Goal: Information Seeking & Learning: Learn about a topic

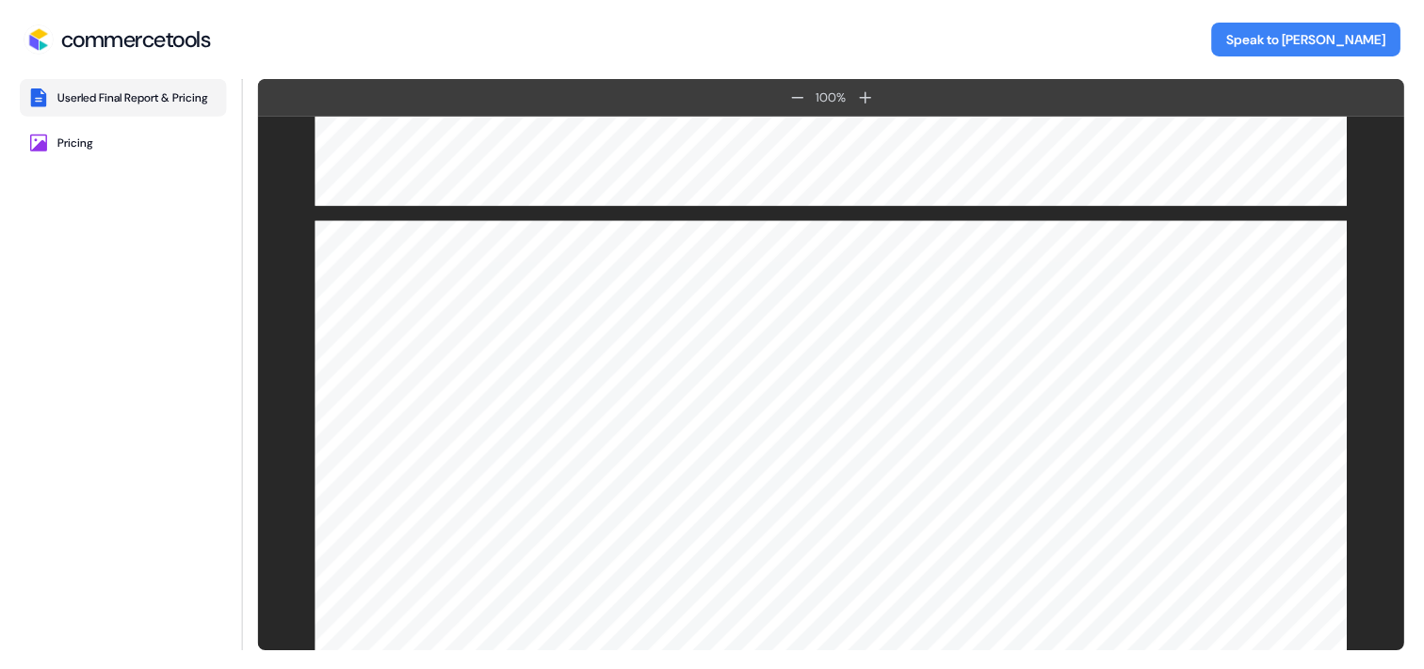
scroll to position [4109, 0]
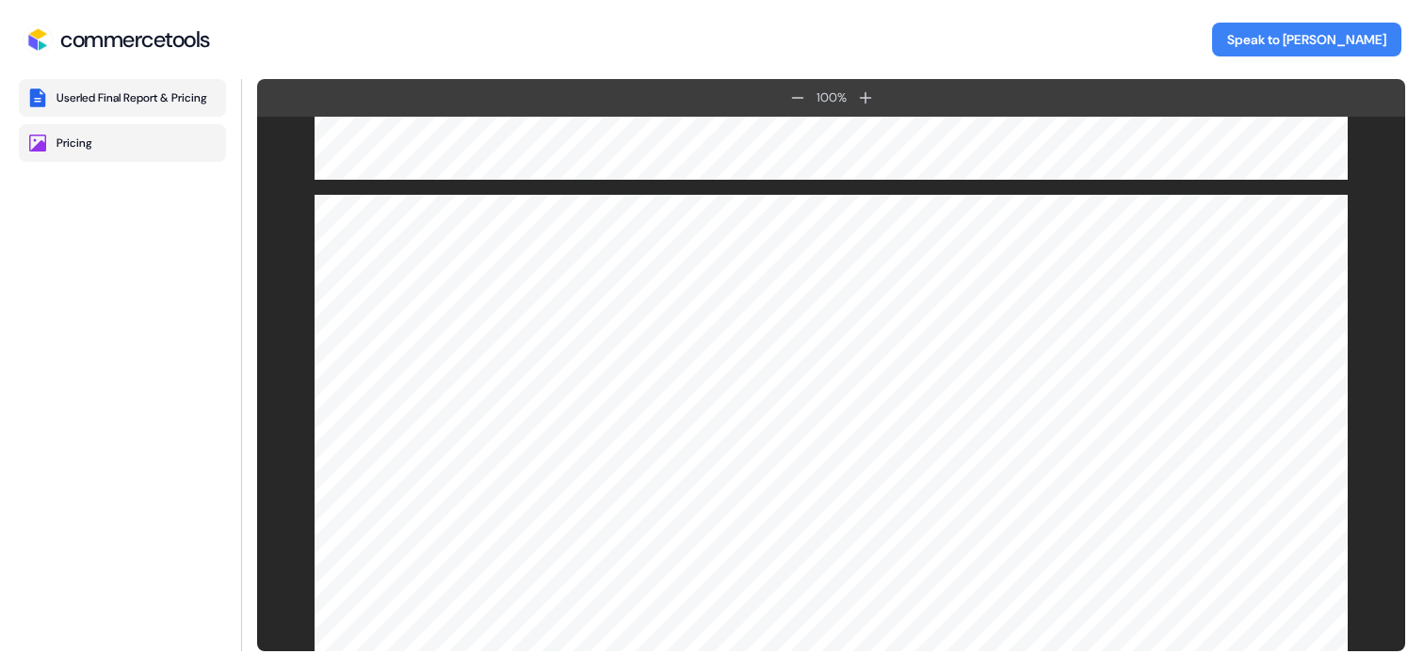
click at [103, 151] on button "Pricing" at bounding box center [122, 143] width 207 height 38
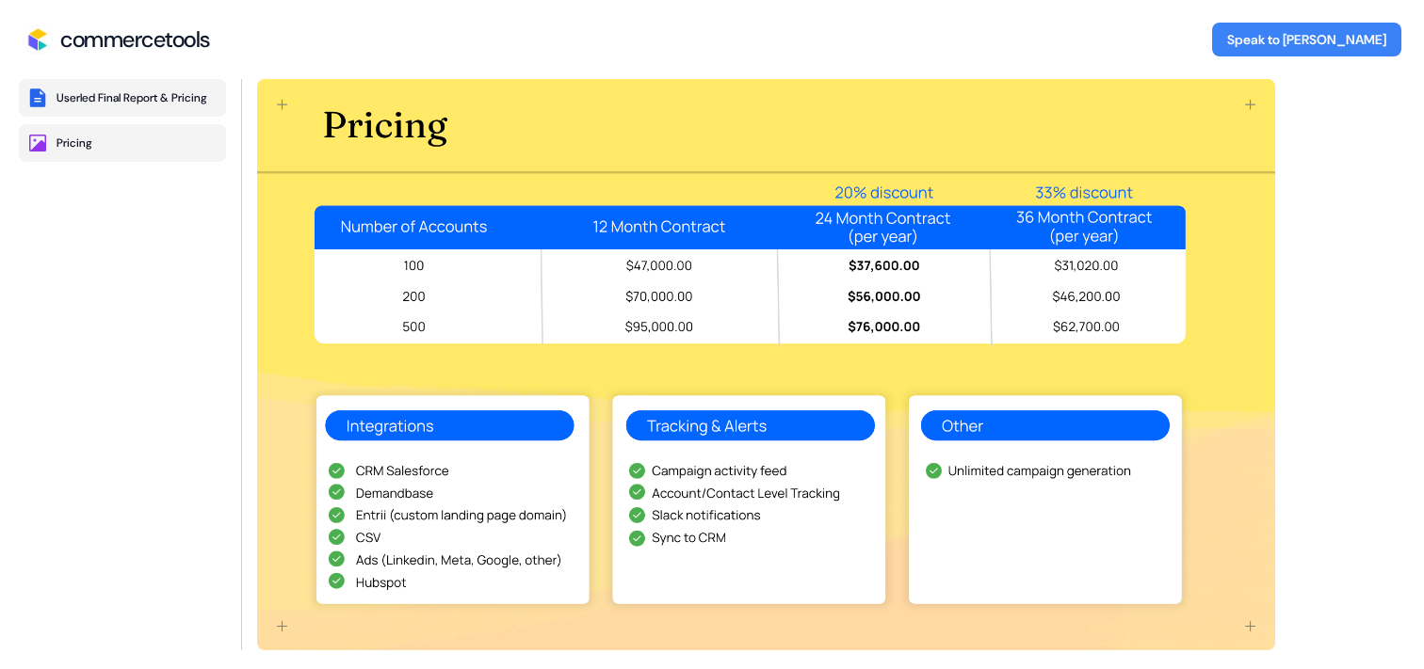
click at [133, 93] on div "Userled Final Report & Pricing" at bounding box center [131, 97] width 151 height 15
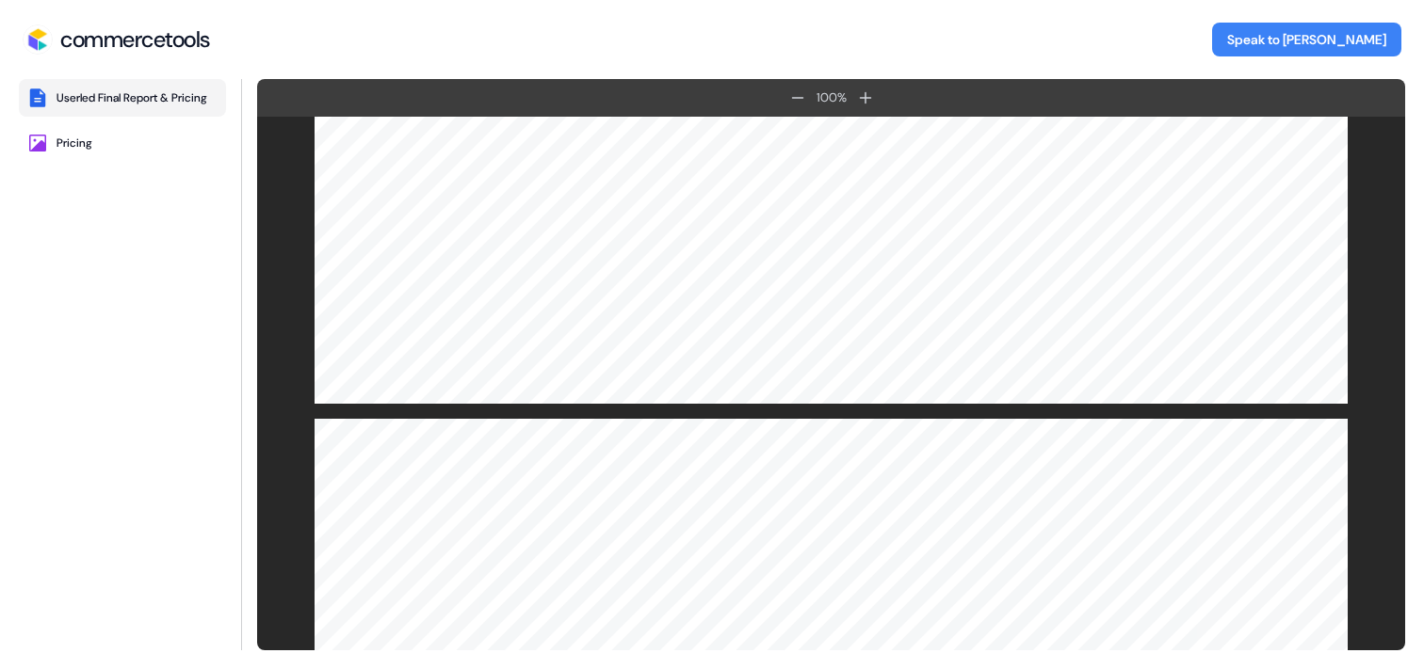
scroll to position [4482, 0]
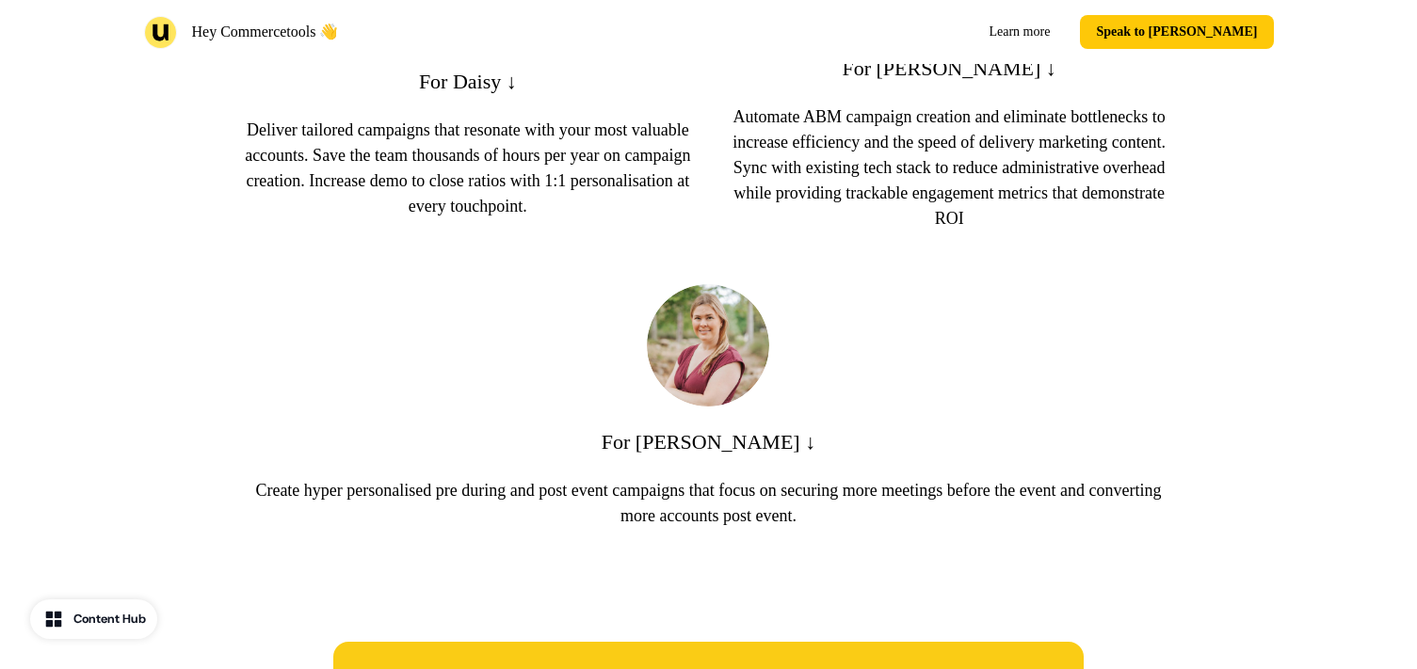
scroll to position [1285, 0]
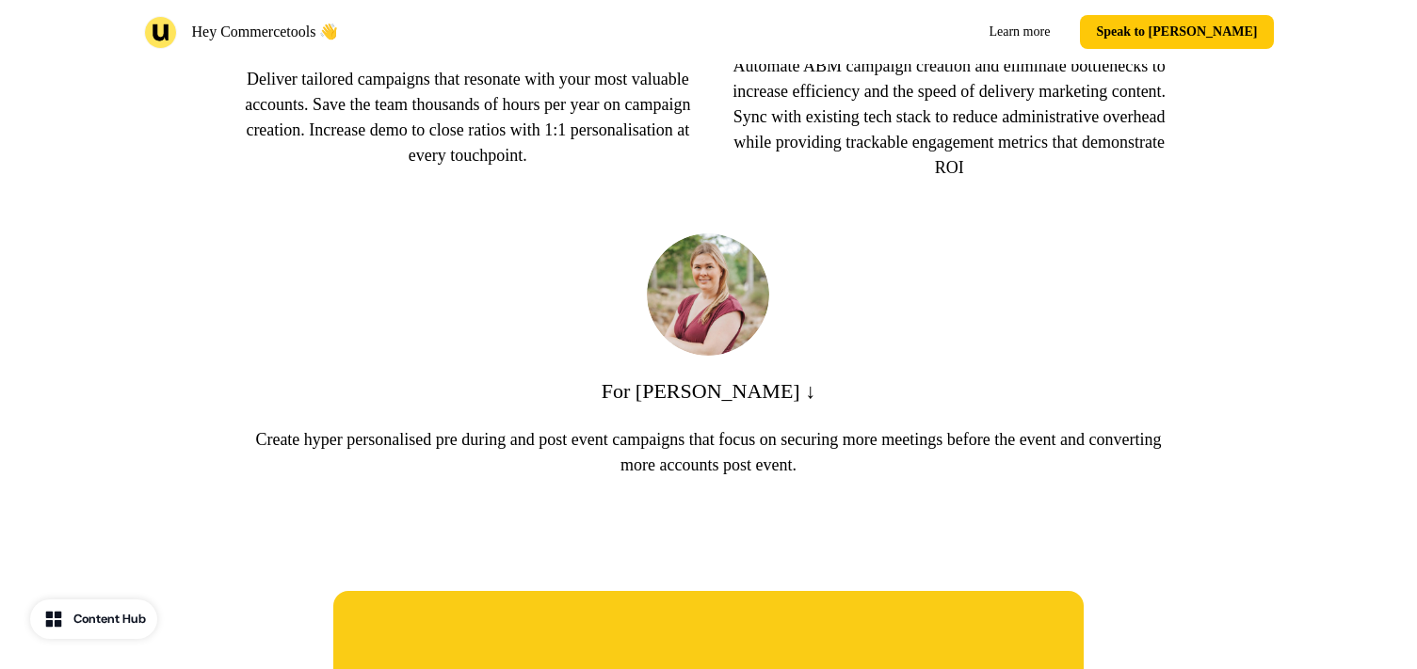
drag, startPoint x: 807, startPoint y: 194, endPoint x: 815, endPoint y: 18, distance: 176.3
